Goal: Task Accomplishment & Management: Manage account settings

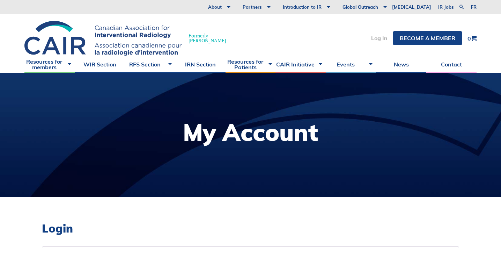
click at [373, 40] on link "Log In" at bounding box center [379, 38] width 16 height 6
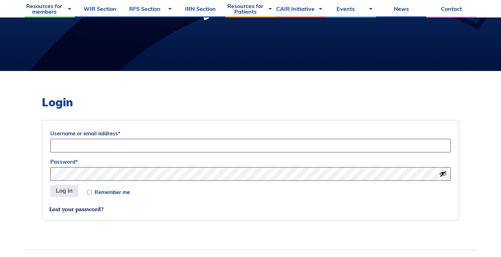
scroll to position [130, 0]
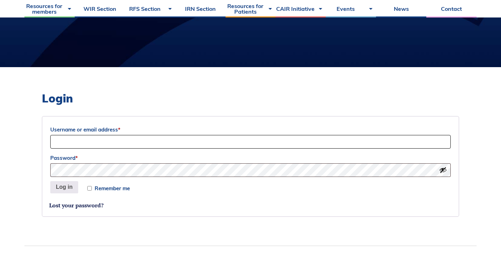
click at [175, 146] on input "Username or email address *" at bounding box center [250, 142] width 400 height 14
type input "[EMAIL_ADDRESS][DOMAIN_NAME]"
click at [50, 181] on button "Log in" at bounding box center [64, 187] width 28 height 13
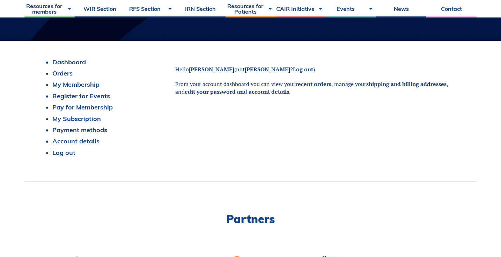
scroll to position [155, 0]
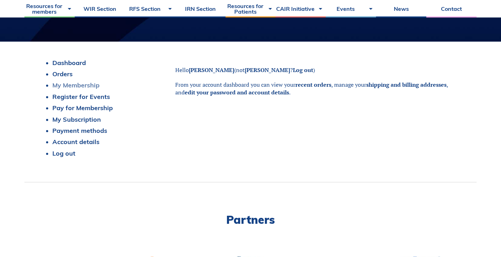
click at [93, 85] on link "My Membership" at bounding box center [75, 85] width 47 height 8
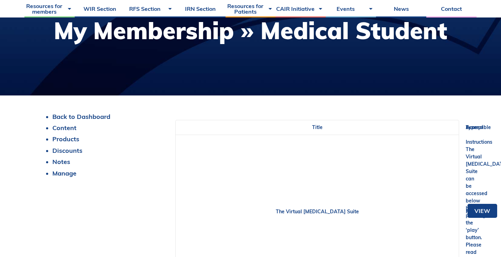
scroll to position [102, 0]
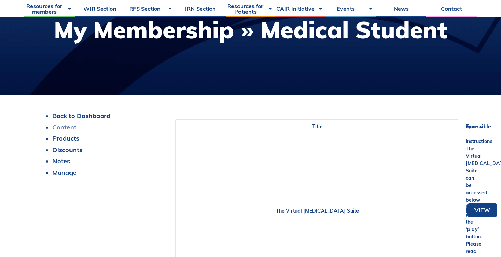
click at [57, 126] on link "Content" at bounding box center [64, 127] width 24 height 8
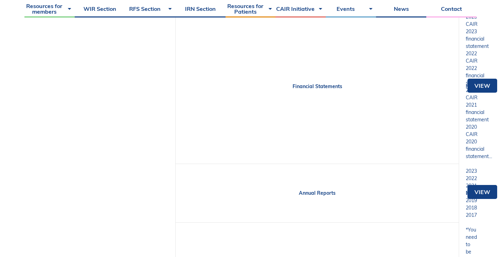
scroll to position [414, 0]
